Goal: Task Accomplishment & Management: Use online tool/utility

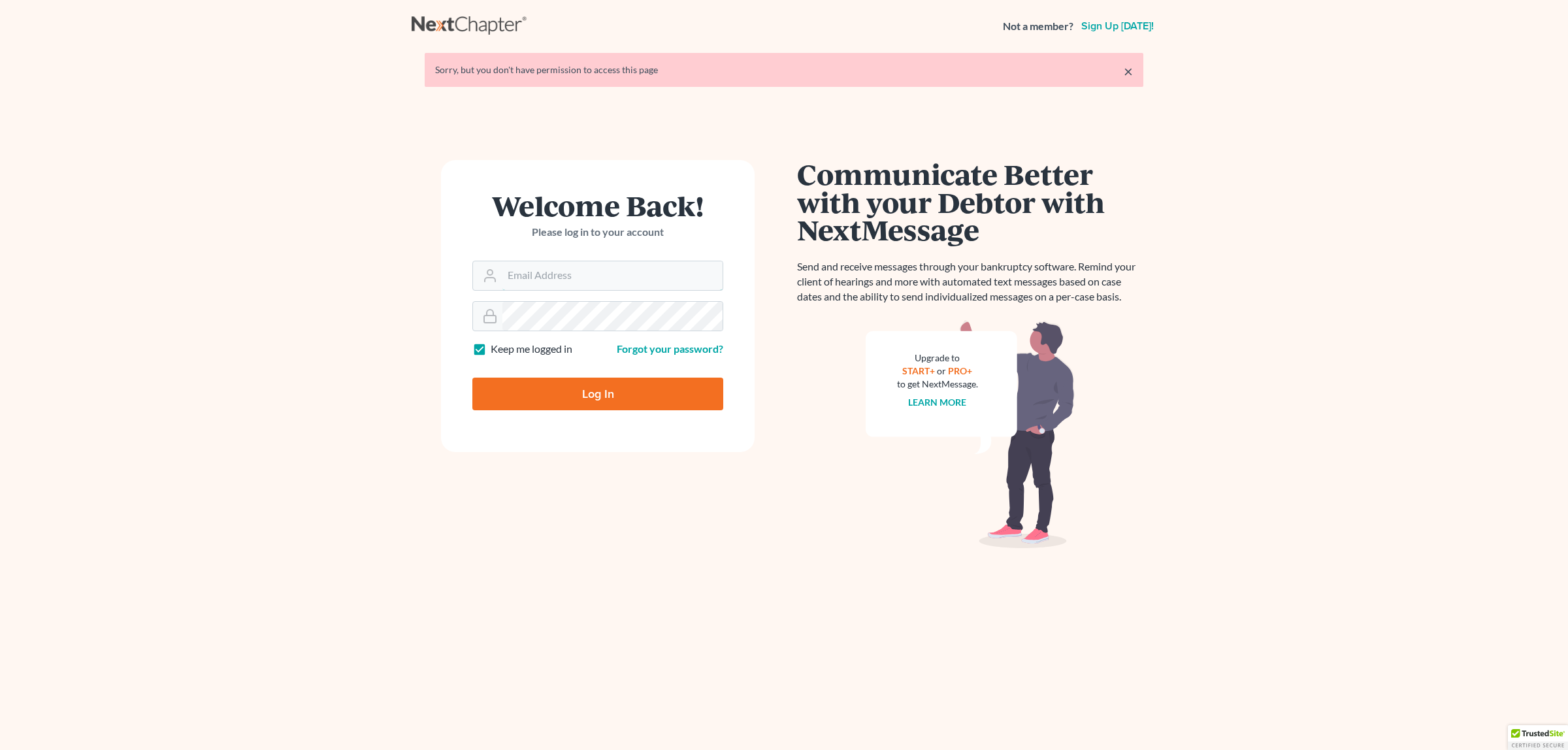
type input "[EMAIL_ADDRESS][DOMAIN_NAME]"
click at [663, 400] on input "Log In" at bounding box center [597, 394] width 251 height 33
type input "Thinking..."
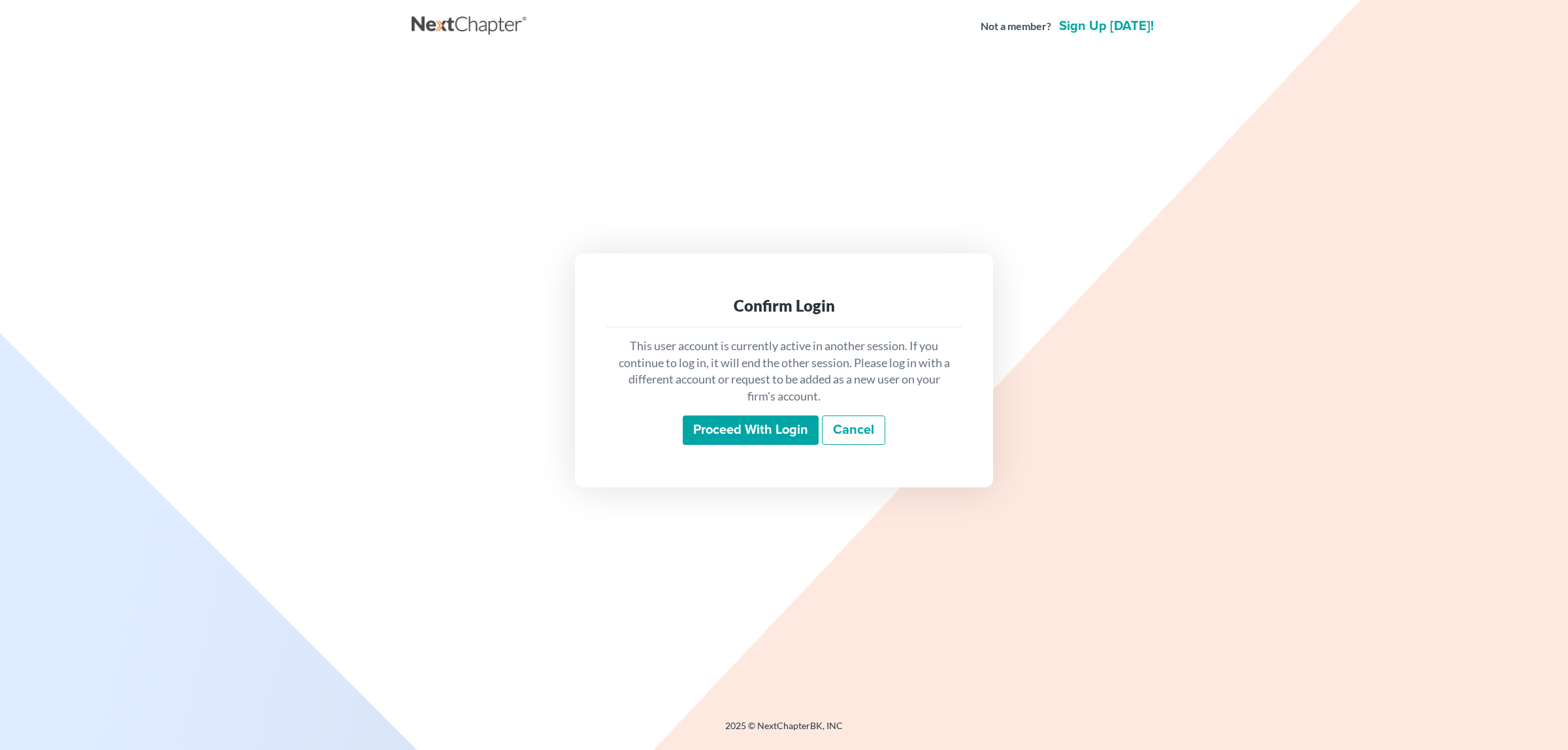
click at [763, 425] on input "Proceed with login" at bounding box center [750, 430] width 136 height 30
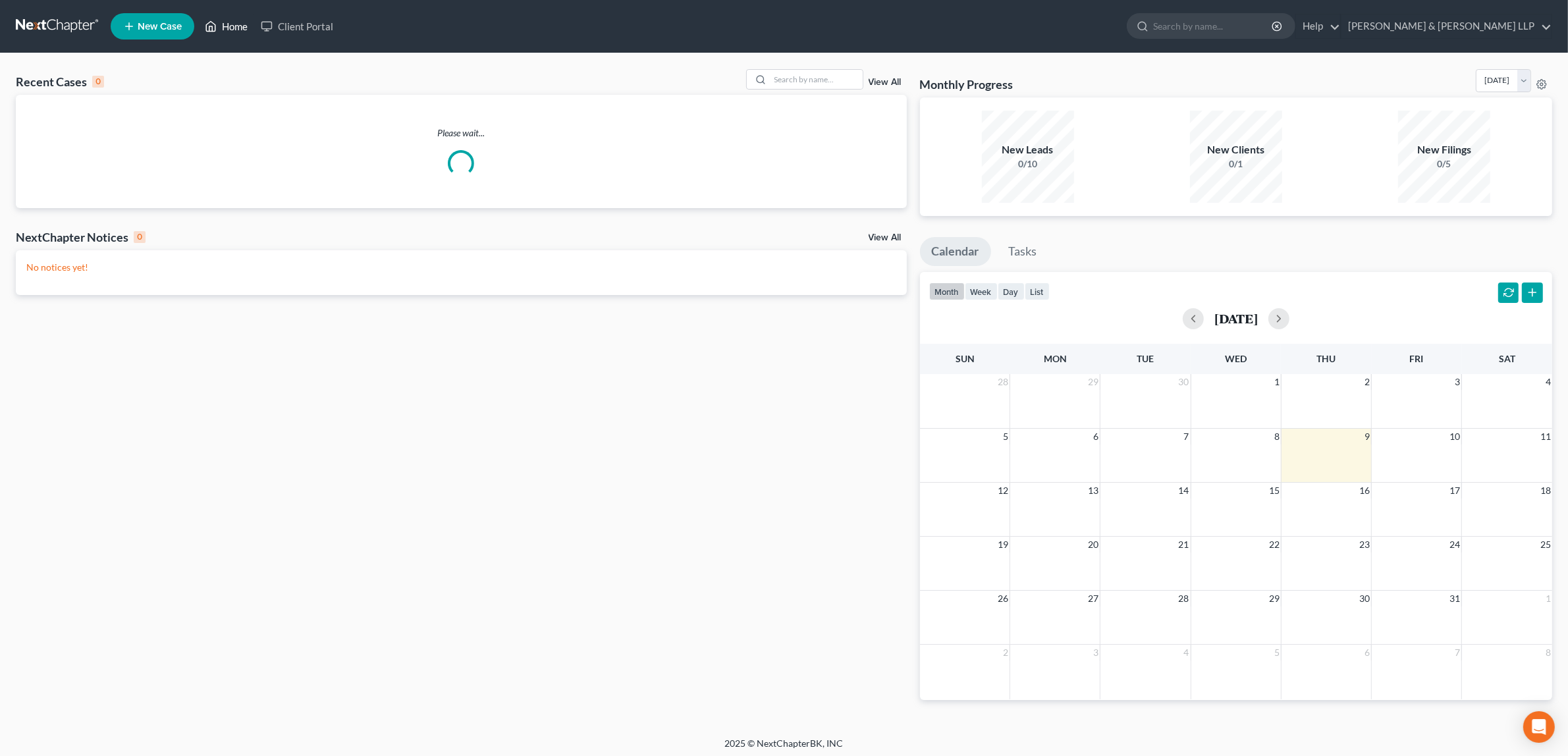
click at [228, 24] on link "Home" at bounding box center [226, 27] width 56 height 24
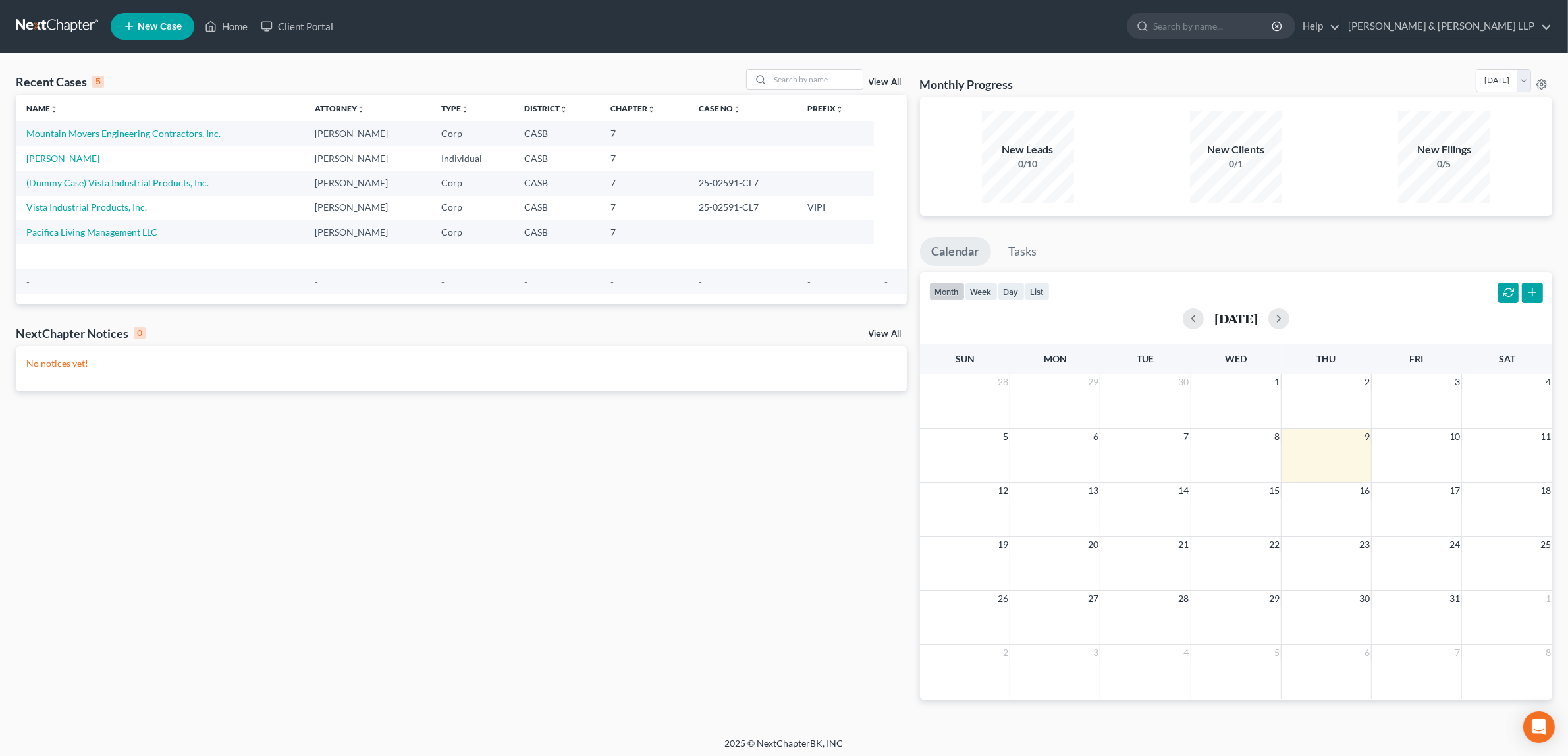
click at [248, 127] on td "Mountain Movers Engineering Contractors, Inc." at bounding box center [160, 133] width 289 height 24
click at [233, 31] on link "Home" at bounding box center [226, 27] width 56 height 24
click at [235, 31] on link "Home" at bounding box center [226, 27] width 56 height 24
click at [233, 30] on link "Home" at bounding box center [226, 27] width 56 height 24
click at [152, 132] on link "Mountain Movers Engineering Contractors, Inc." at bounding box center [123, 133] width 194 height 11
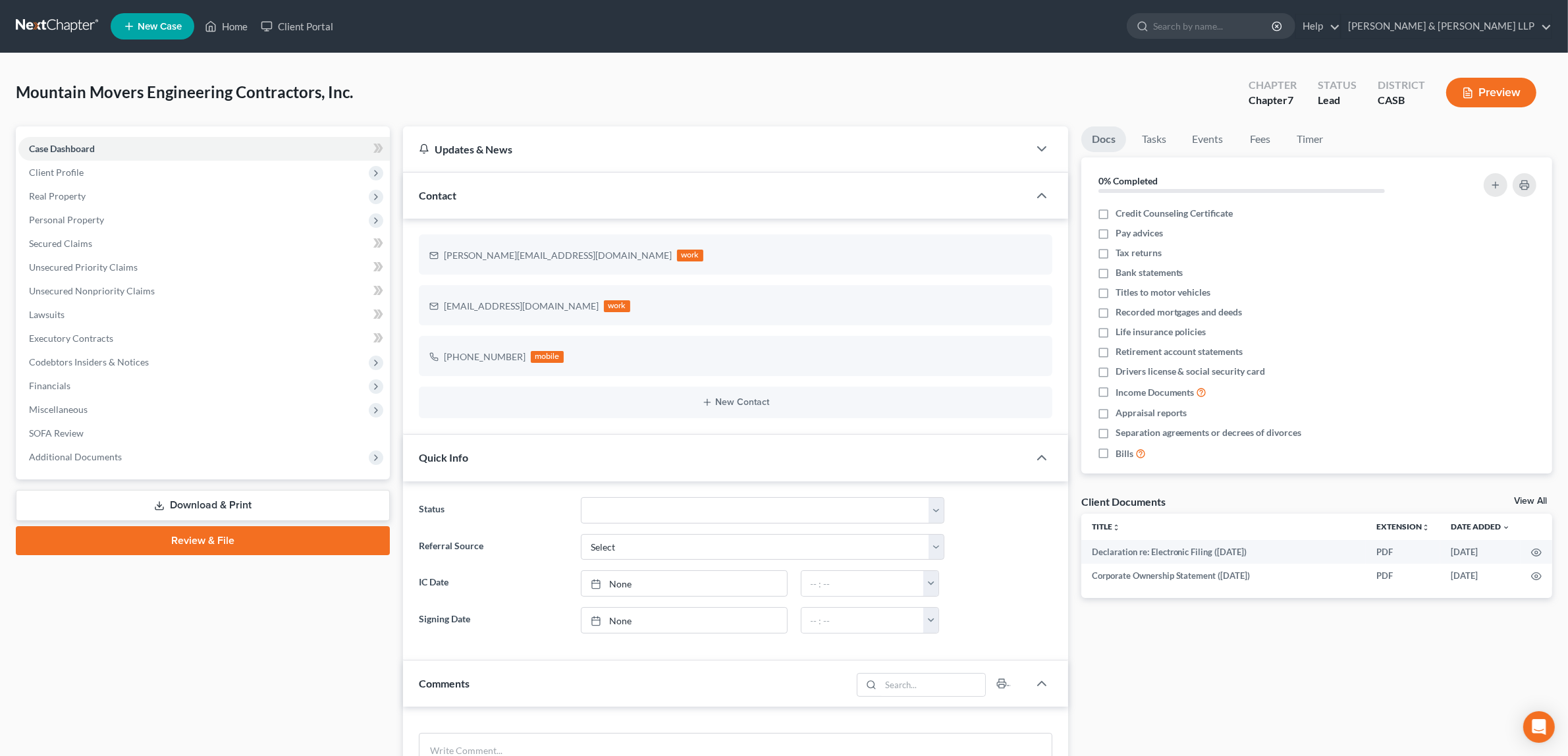
click at [1470, 85] on button "Preview" at bounding box center [1492, 92] width 90 height 29
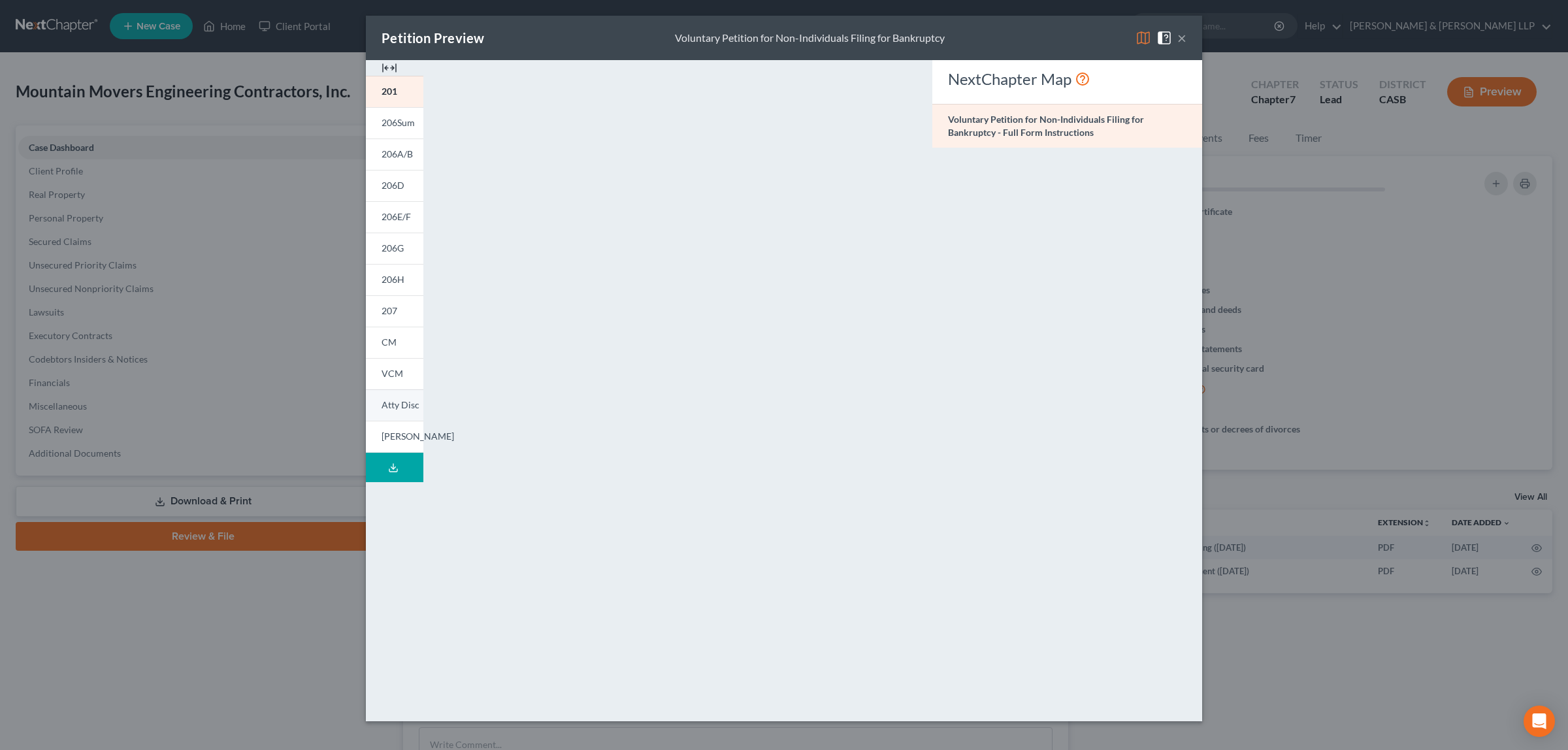
click at [404, 401] on span "Atty Disc" at bounding box center [400, 405] width 38 height 11
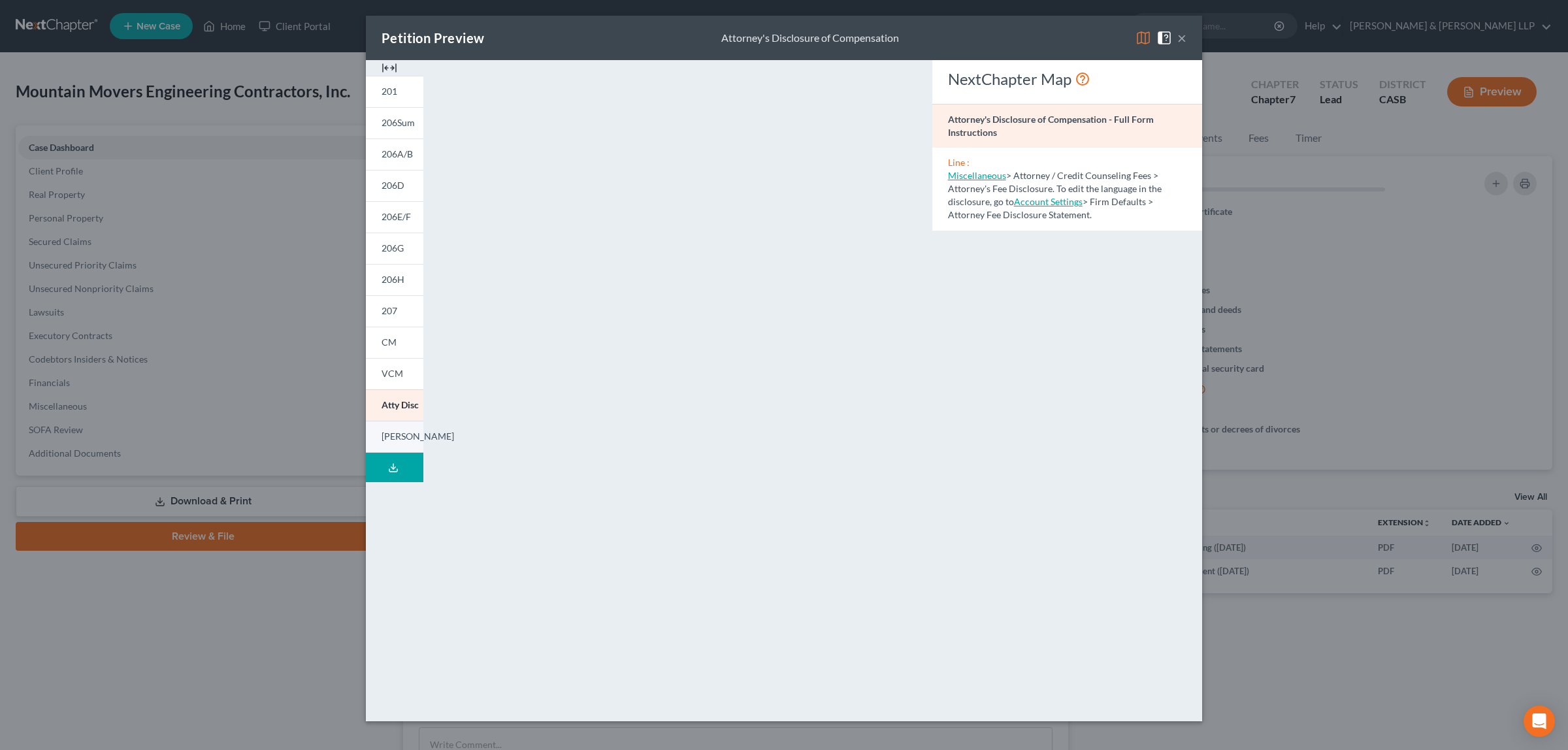
click at [388, 431] on span "LESH" at bounding box center [417, 436] width 72 height 11
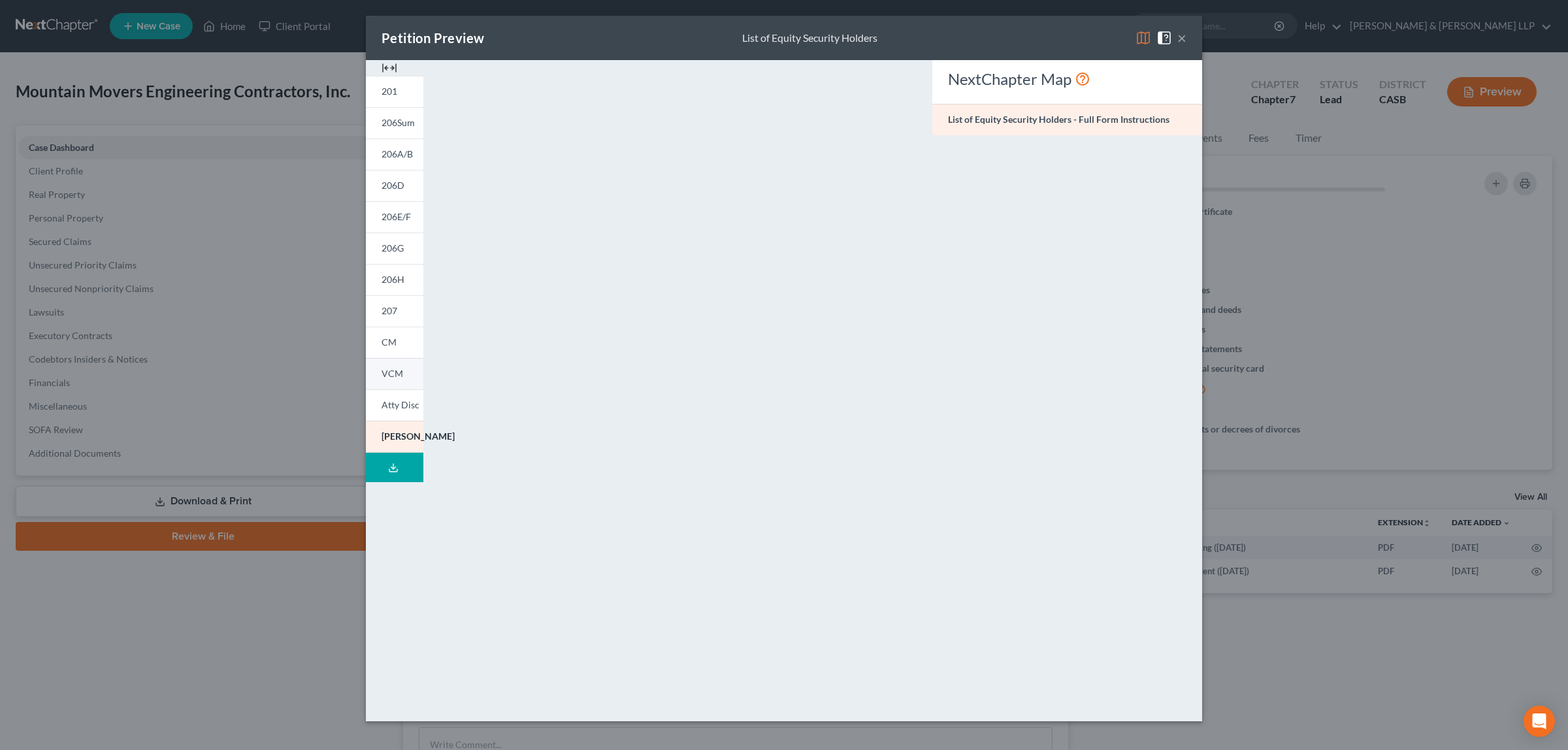
click at [390, 370] on span "VCM" at bounding box center [392, 373] width 22 height 11
click at [1186, 38] on button "×" at bounding box center [1181, 37] width 9 height 16
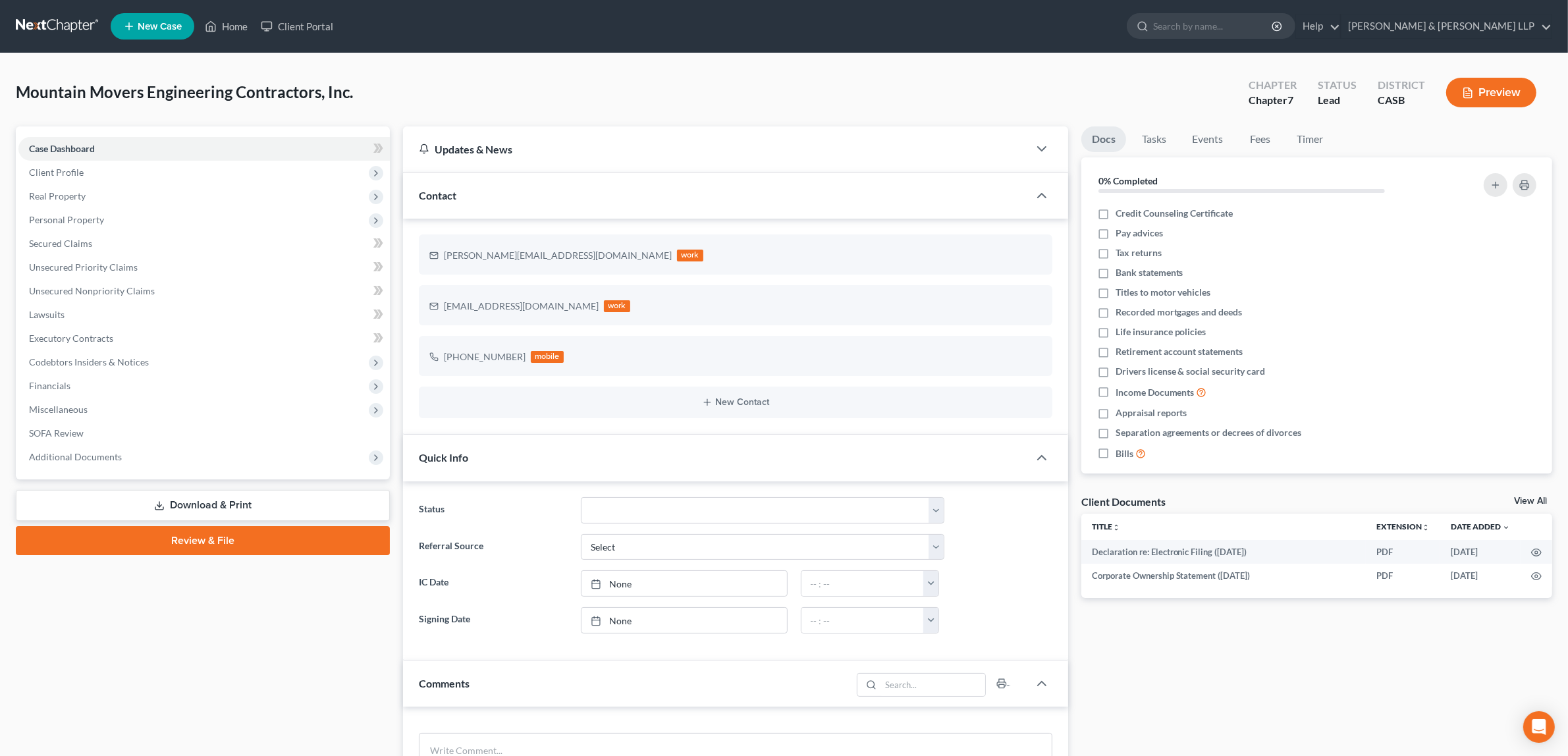
click at [1493, 99] on button "Preview" at bounding box center [1492, 92] width 90 height 29
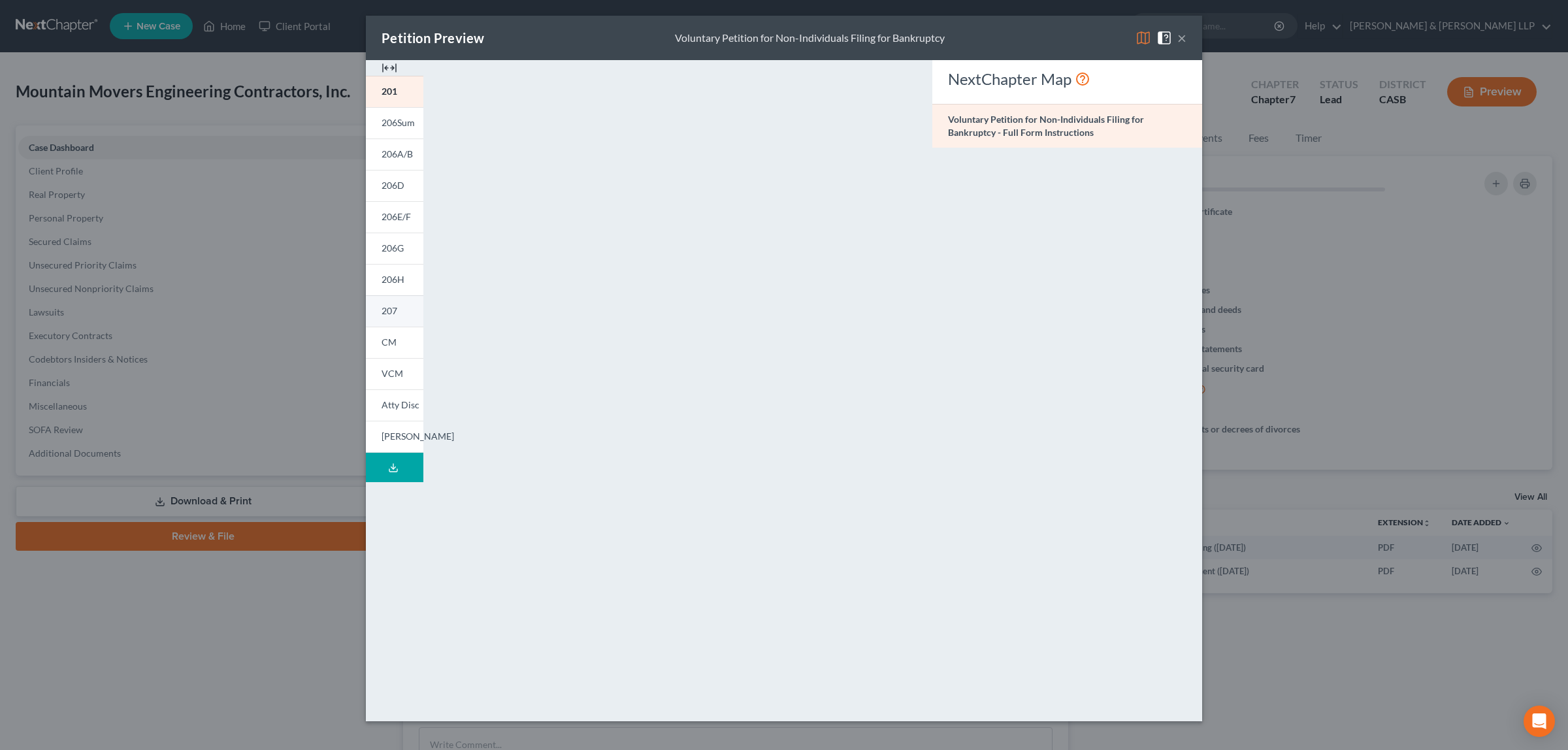
click at [382, 308] on span "207" at bounding box center [389, 310] width 16 height 11
click at [1182, 39] on button "×" at bounding box center [1181, 37] width 9 height 16
